Goal: Task Accomplishment & Management: Complete application form

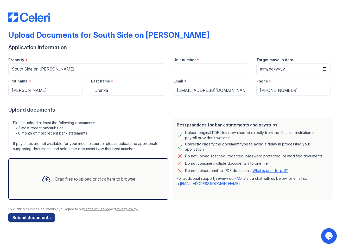
click at [48, 182] on icon at bounding box center [46, 179] width 8 height 6
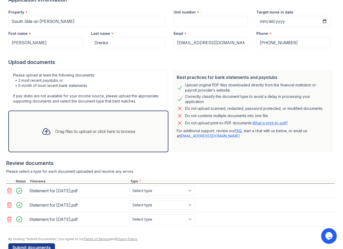
scroll to position [61, 0]
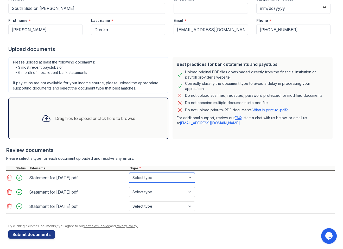
click at [140, 178] on select "Select type Paystub Bank Statement Offer Letter Tax Documents Benefit Award Let…" at bounding box center [162, 178] width 66 height 10
select select "paystub"
click at [129, 173] on select "Select type Paystub Bank Statement Offer Letter Tax Documents Benefit Award Let…" at bounding box center [162, 178] width 66 height 10
click at [141, 189] on select "Select type Paystub Bank Statement Offer Letter Tax Documents Benefit Award Let…" at bounding box center [162, 192] width 66 height 10
select select "paystub"
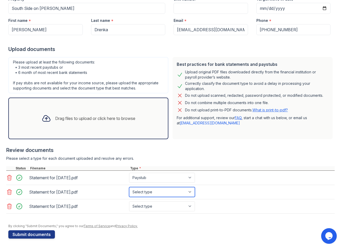
click at [129, 187] on select "Select type Paystub Bank Statement Offer Letter Tax Documents Benefit Award Let…" at bounding box center [162, 192] width 66 height 10
click at [141, 207] on select "Select type Paystub Bank Statement Offer Letter Tax Documents Benefit Award Let…" at bounding box center [162, 207] width 66 height 10
select select "paystub"
click at [129, 202] on select "Select type Paystub Bank Statement Offer Letter Tax Documents Benefit Award Let…" at bounding box center [162, 207] width 66 height 10
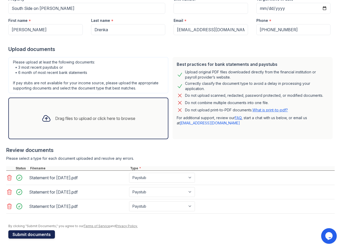
click at [46, 233] on button "Submit documents" at bounding box center [31, 234] width 47 height 8
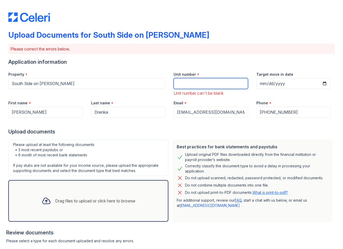
click at [200, 84] on input "Unit number" at bounding box center [211, 83] width 74 height 11
type input "319"
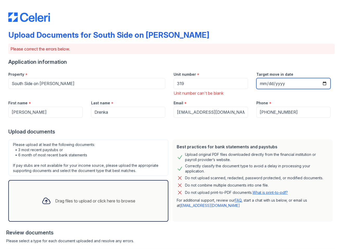
click at [266, 84] on input "Target move in date" at bounding box center [294, 83] width 74 height 11
type input "2025-12-19"
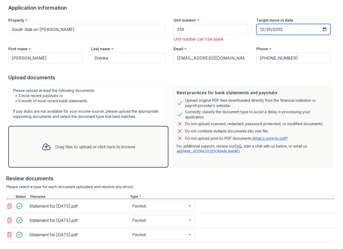
scroll to position [83, 0]
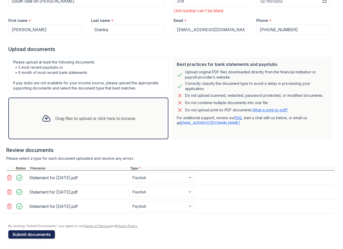
click at [33, 232] on button "Submit documents" at bounding box center [31, 234] width 47 height 8
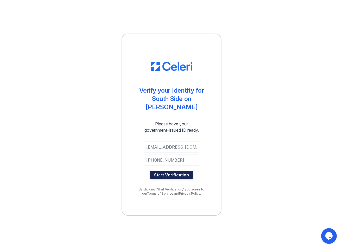
click at [176, 171] on button "Start Verification" at bounding box center [171, 175] width 43 height 8
